Goal: Task Accomplishment & Management: Complete application form

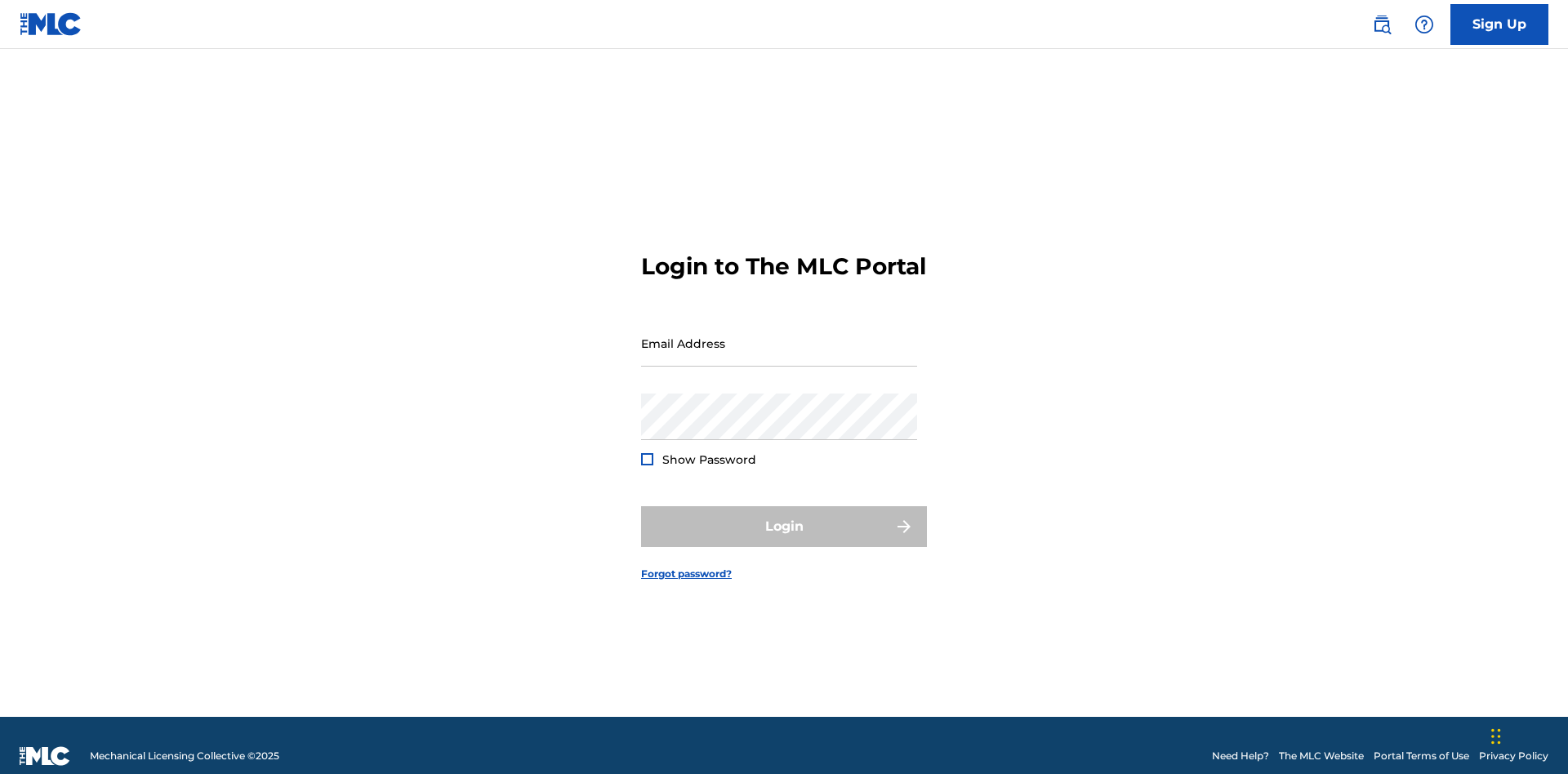
scroll to position [21, 0]
click at [779, 336] on input "Email Address" at bounding box center [779, 343] width 276 height 47
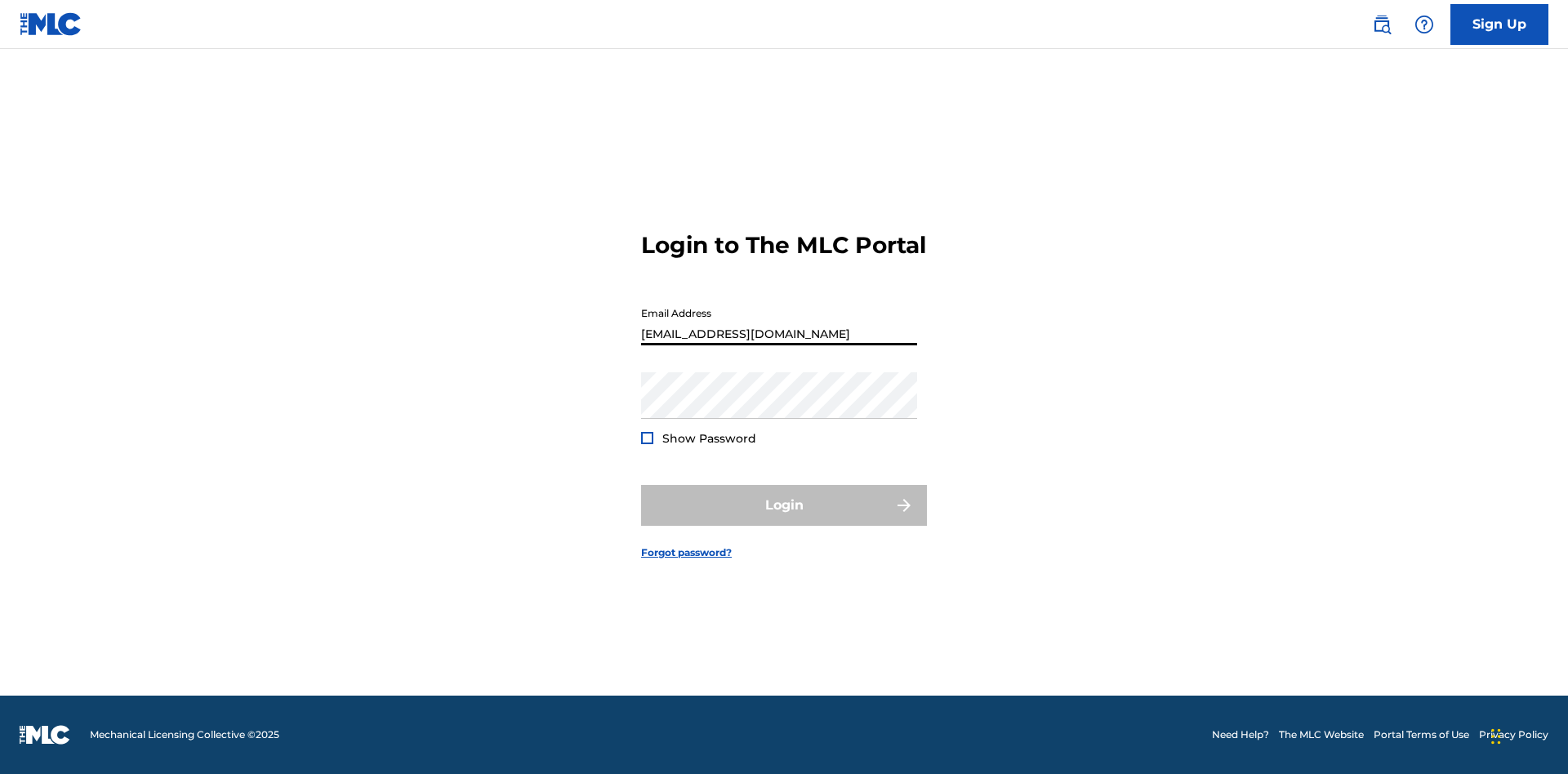
type input "[EMAIL_ADDRESS][DOMAIN_NAME]"
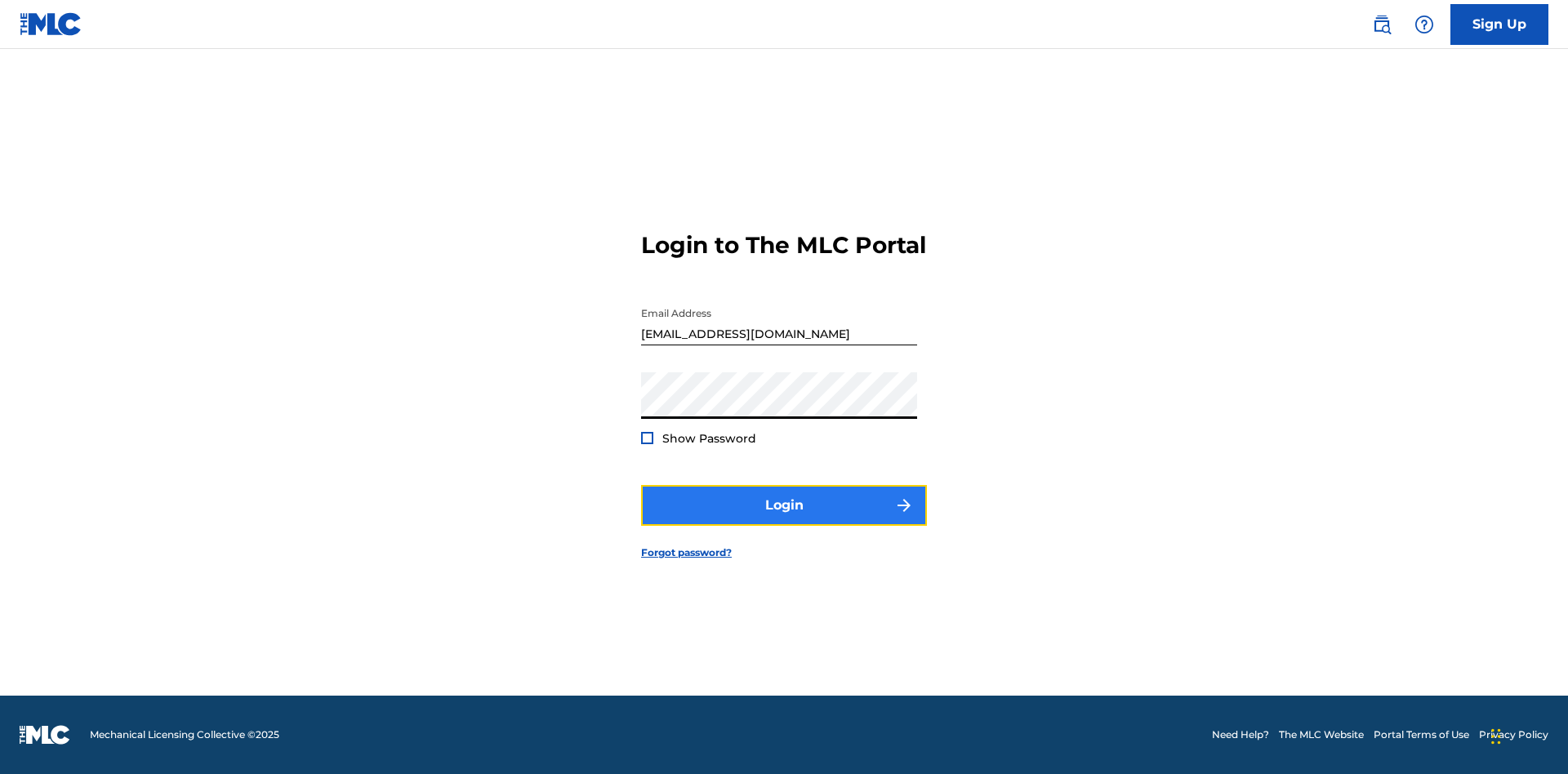
click at [784, 520] on button "Login" at bounding box center [784, 505] width 286 height 41
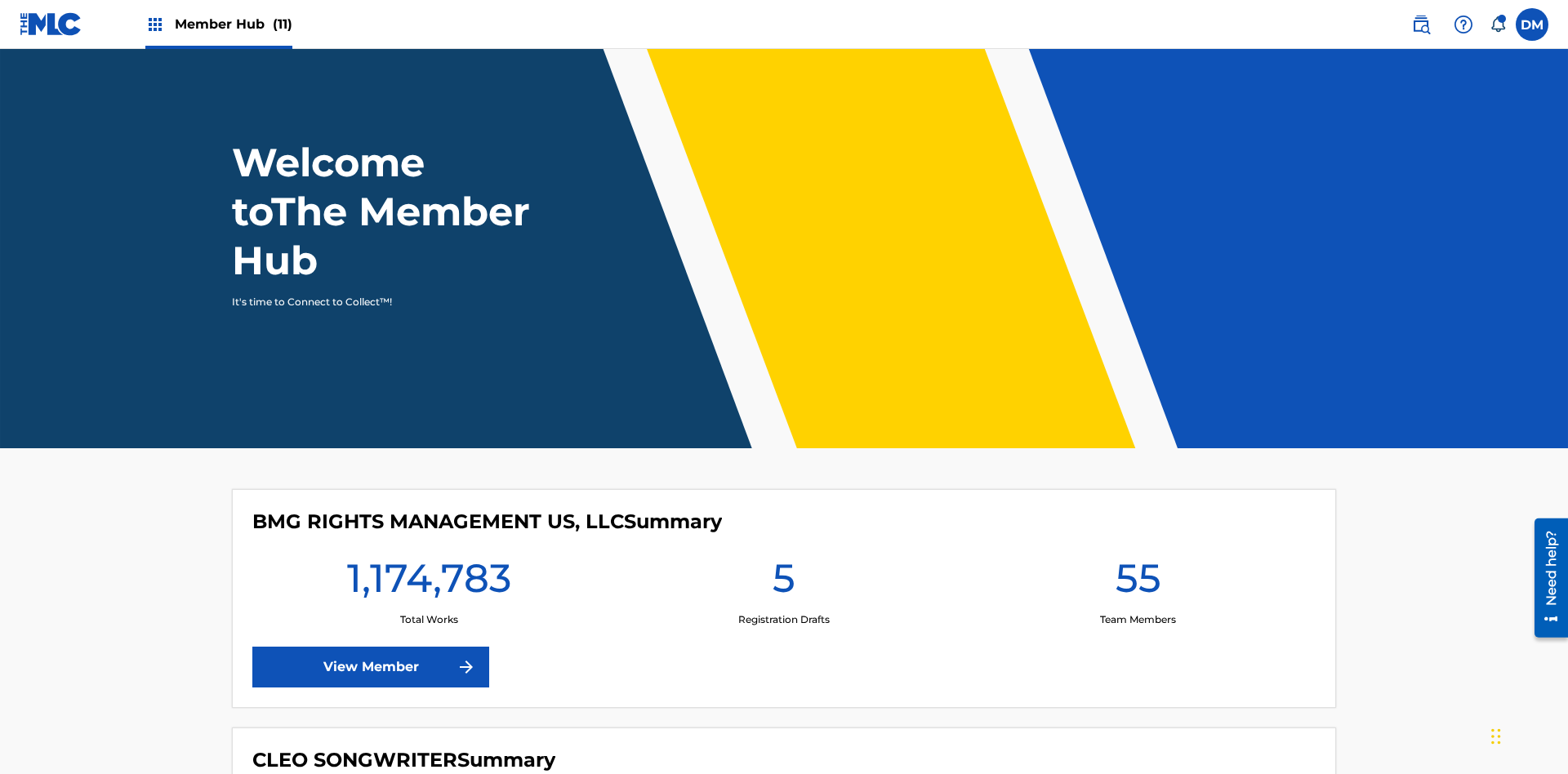
click at [233, 24] on span "Member Hub (11)" at bounding box center [233, 24] width 118 height 19
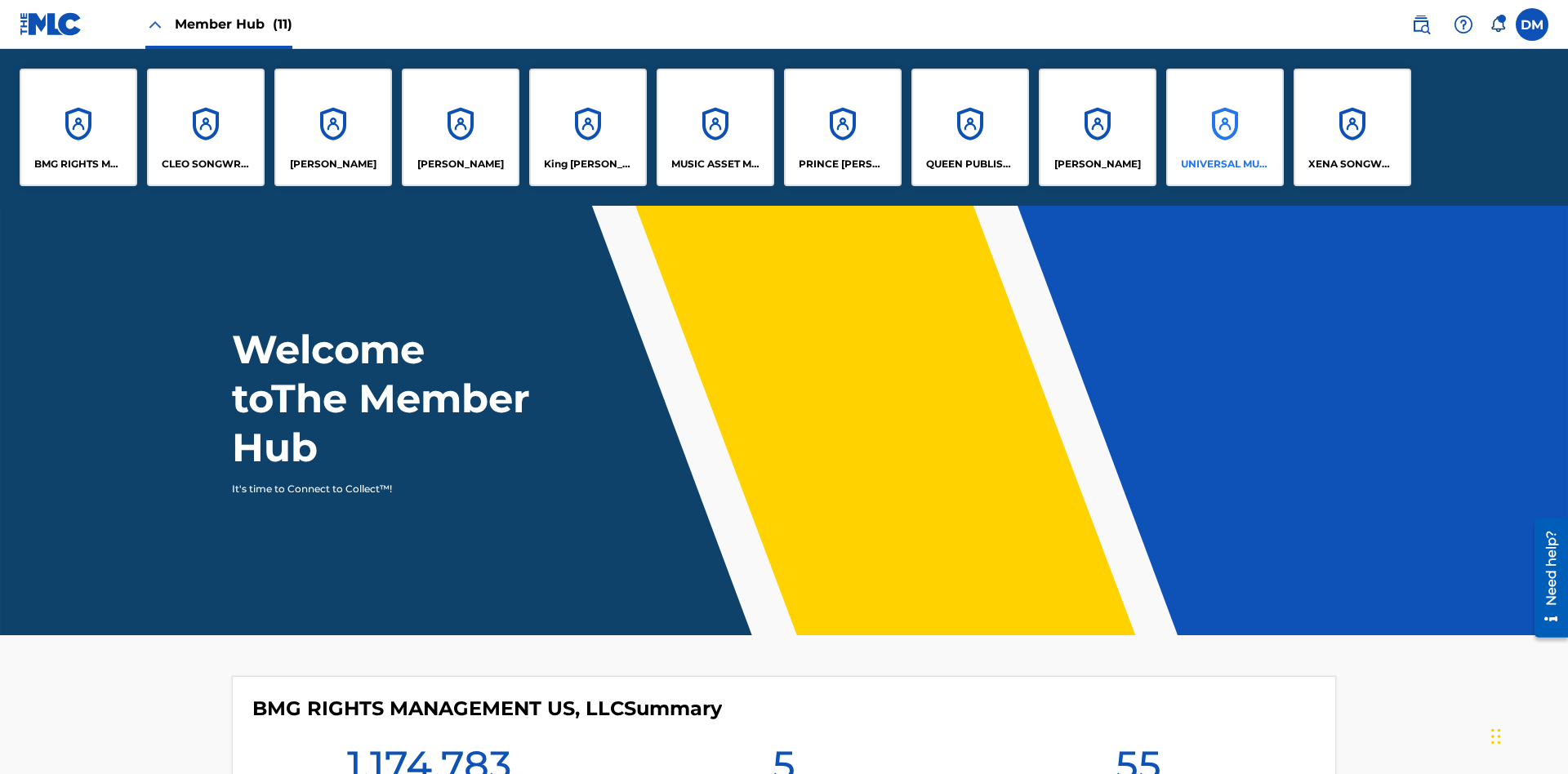
click at [1225, 164] on p "UNIVERSAL MUSIC PUB GROUP" at bounding box center [1225, 164] width 89 height 14
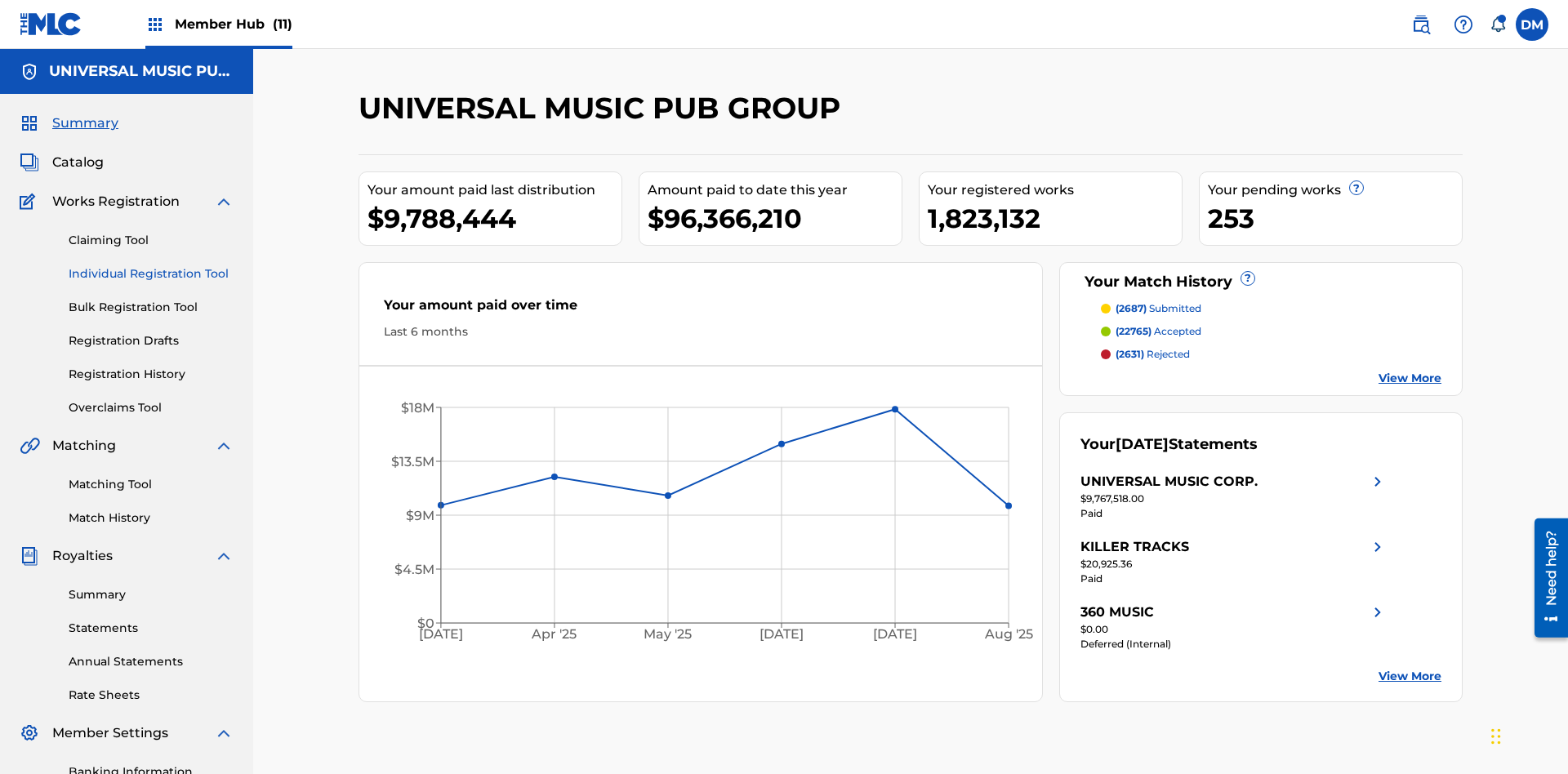
click at [151, 265] on link "Individual Registration Tool" at bounding box center [151, 274] width 165 height 17
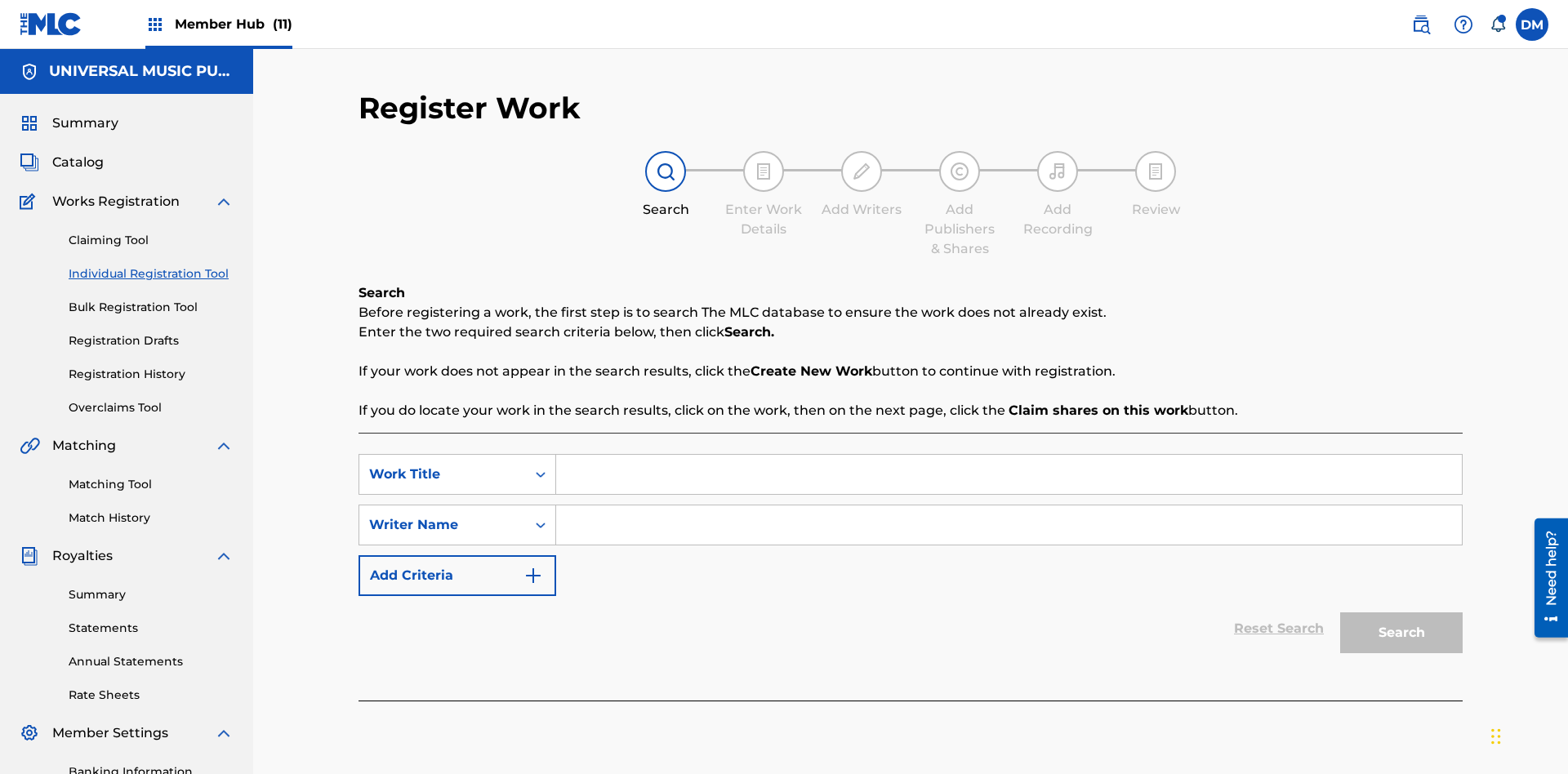
click at [1009, 455] on input "Search Form" at bounding box center [1009, 475] width 906 height 39
type input "Save at Work Details Page Prior to Adding Work Details"
click at [1009, 505] on input "Search Form" at bounding box center [1009, 525] width 906 height 39
type input "QWERTYUIOP"
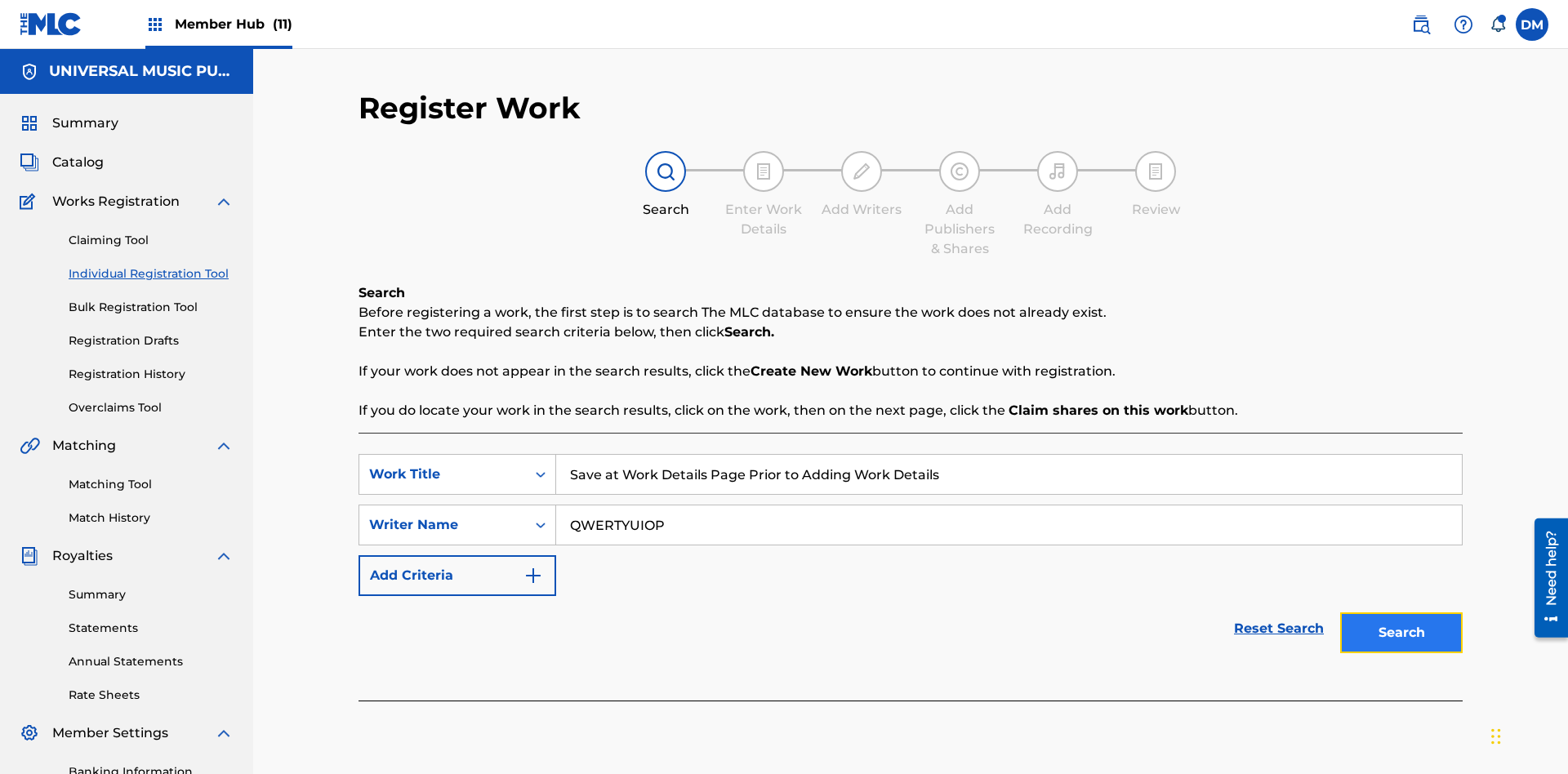
click at [1402, 612] on button "Search" at bounding box center [1402, 632] width 122 height 41
